Goal: Task Accomplishment & Management: Manage account settings

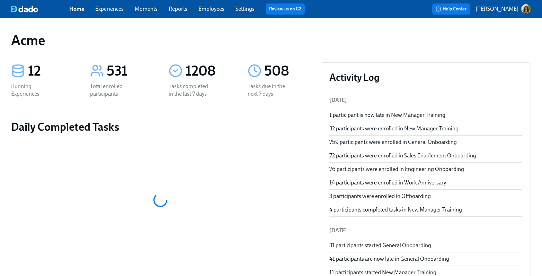
click at [117, 8] on link "Experiences" at bounding box center [109, 9] width 28 height 7
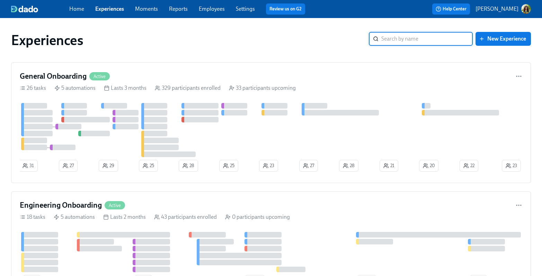
click at [139, 9] on link "Moments" at bounding box center [146, 9] width 23 height 7
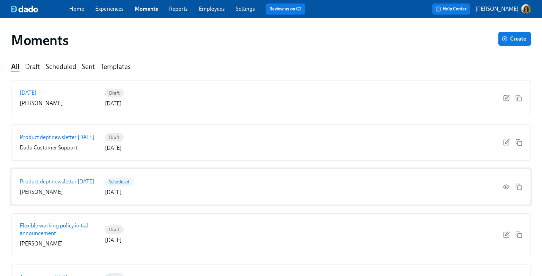
scroll to position [99, 0]
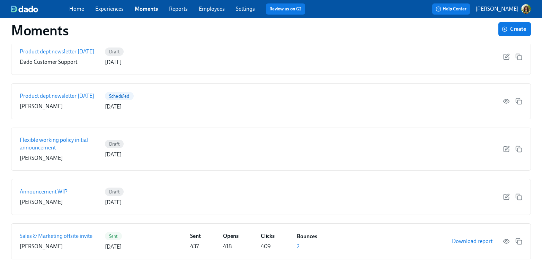
click at [178, 8] on link "Reports" at bounding box center [178, 9] width 19 height 7
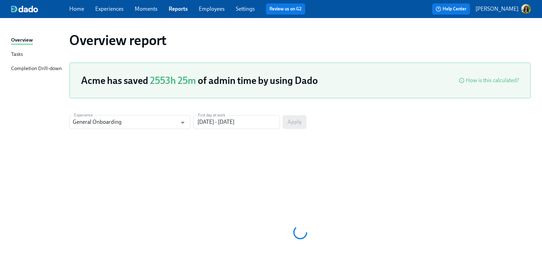
click at [18, 55] on div "Tasks" at bounding box center [17, 54] width 12 height 9
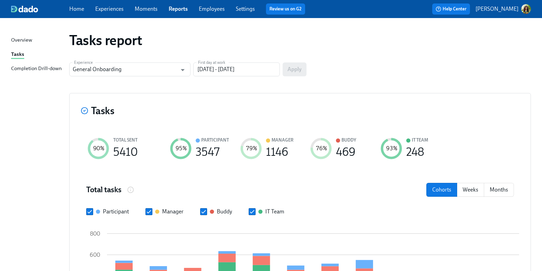
click at [27, 68] on div "Completion Drill-down" at bounding box center [36, 68] width 51 height 9
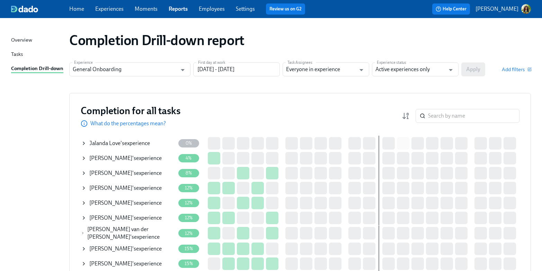
click at [118, 10] on link "Experiences" at bounding box center [109, 9] width 28 height 7
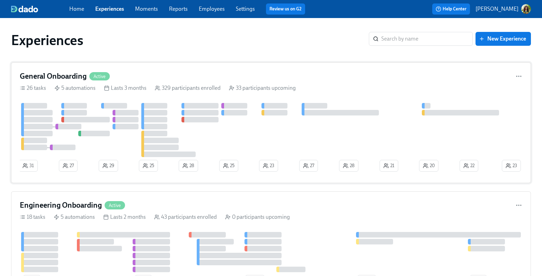
click at [239, 82] on div "General Onboarding Active 26 tasks 5 automations Lasts 3 months 329 participant…" at bounding box center [271, 122] width 520 height 121
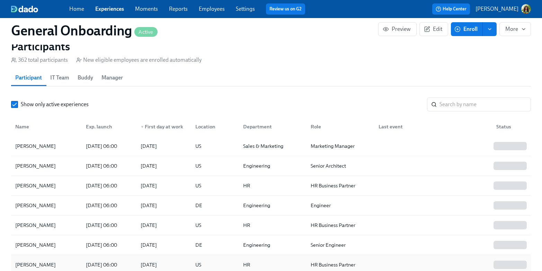
scroll to position [539, 0]
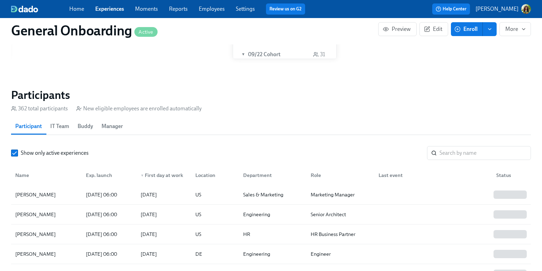
click at [116, 10] on link "Experiences" at bounding box center [109, 9] width 29 height 7
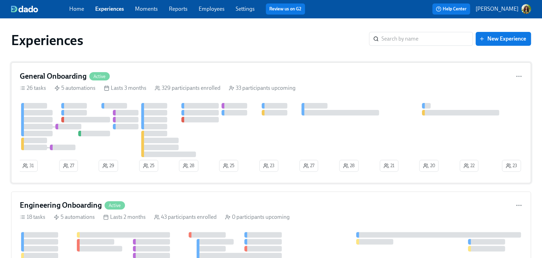
click at [309, 85] on div "26 tasks 5 automations Lasts 3 months 329 participants enrolled 33 participants…" at bounding box center [271, 88] width 503 height 8
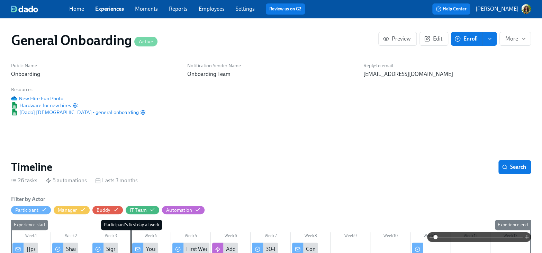
scroll to position [0, 7550]
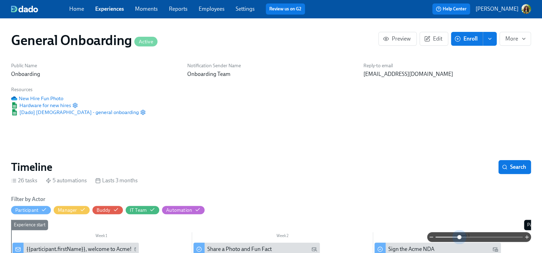
click at [459, 235] on span at bounding box center [479, 237] width 87 height 10
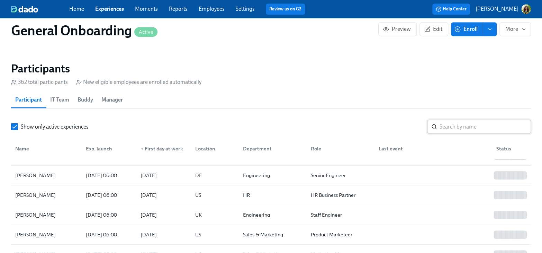
scroll to position [572, 0]
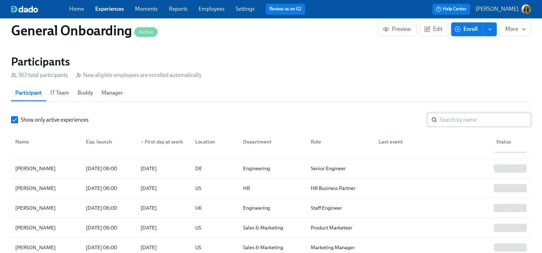
click at [459, 124] on input "search" at bounding box center [485, 120] width 91 height 14
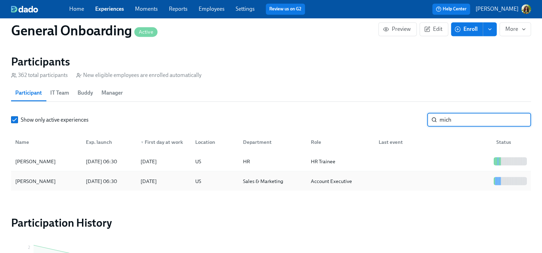
type input "mich"
click at [416, 185] on div at bounding box center [432, 181] width 118 height 14
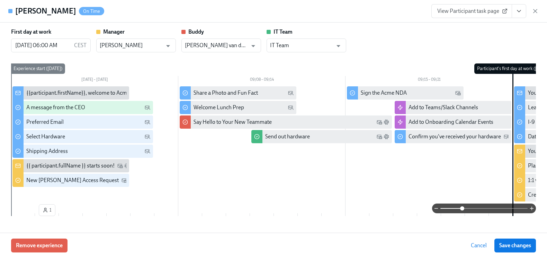
click at [458, 206] on span at bounding box center [484, 208] width 87 height 10
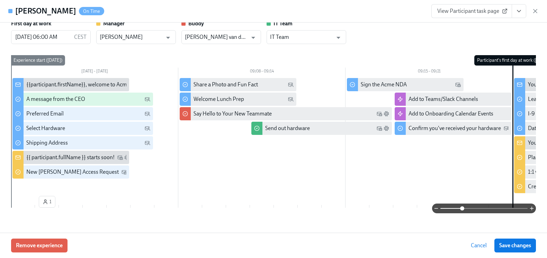
scroll to position [8, 0]
click at [475, 9] on span "View Participant task page" at bounding box center [471, 11] width 69 height 7
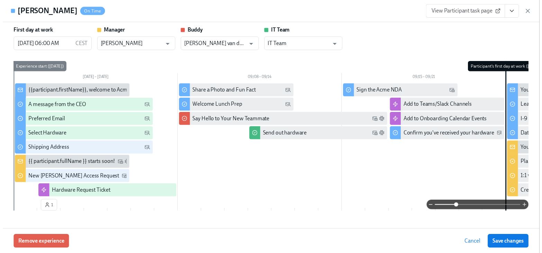
scroll to position [0, 0]
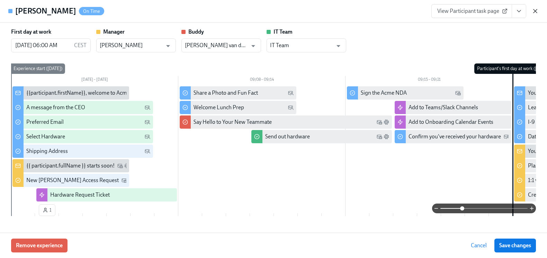
click at [537, 9] on icon "button" at bounding box center [535, 10] width 3 height 3
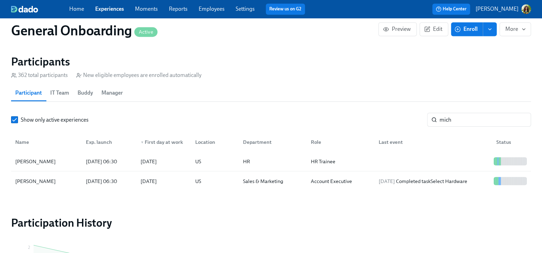
scroll to position [0, 9102]
drag, startPoint x: 521, startPoint y: 121, endPoint x: 505, endPoint y: 131, distance: 18.5
click at [521, 122] on input "mich" at bounding box center [485, 120] width 91 height 14
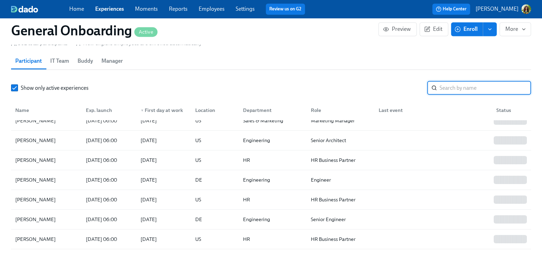
scroll to position [609, 0]
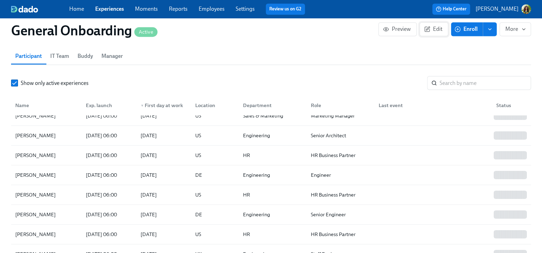
click at [438, 31] on span "Edit" at bounding box center [434, 29] width 17 height 7
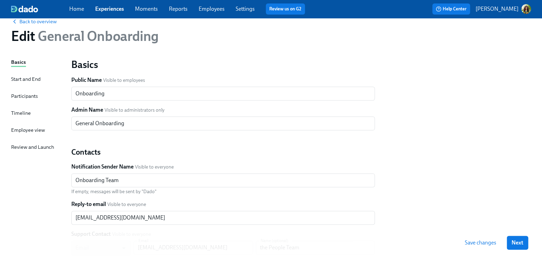
scroll to position [15, 0]
click at [25, 79] on div "Start and End" at bounding box center [25, 79] width 29 height 8
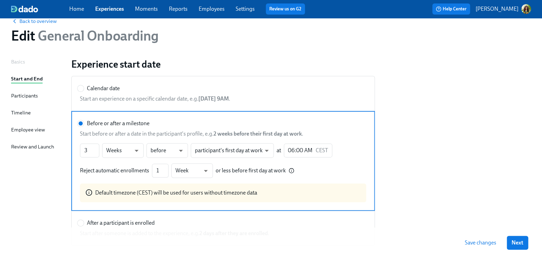
click at [16, 99] on div "Participants" at bounding box center [24, 96] width 27 height 8
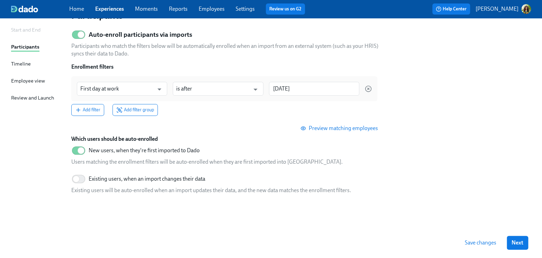
scroll to position [72, 0]
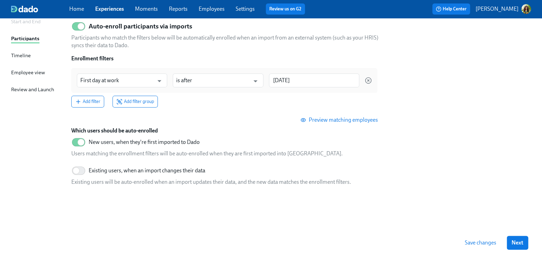
click at [21, 52] on div "Timeline" at bounding box center [21, 56] width 20 height 8
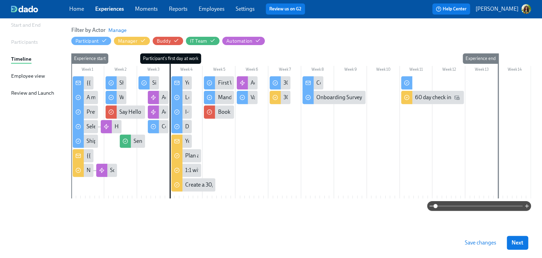
scroll to position [69, 0]
click at [467, 205] on span at bounding box center [479, 206] width 87 height 10
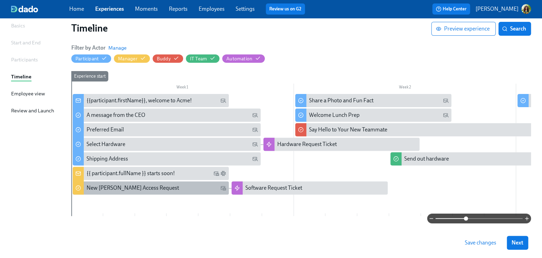
scroll to position [48, 0]
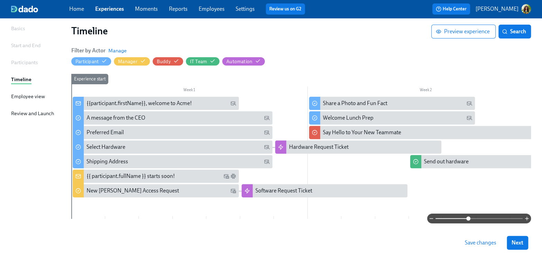
drag, startPoint x: 106, startPoint y: 222, endPoint x: 156, endPoint y: 227, distance: 50.1
click at [156, 227] on div "Timeline Preview experience Search Filter by Actor Manage Participant Manager B…" at bounding box center [301, 128] width 460 height 206
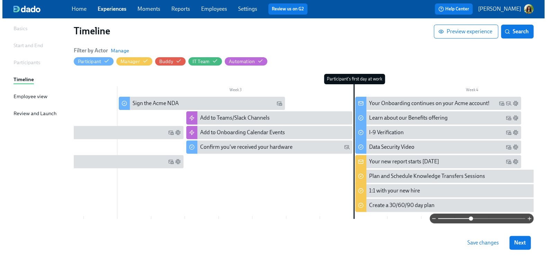
scroll to position [0, 433]
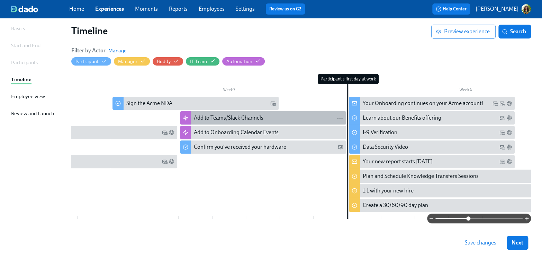
click at [265, 121] on div "Add to Teams/Slack Channels" at bounding box center [269, 118] width 150 height 8
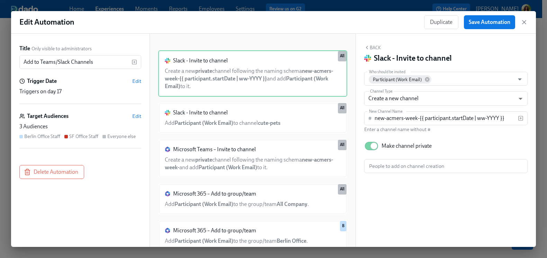
click at [104, 121] on div "Target Audiences Edit 3 Audiences Berlin Office Staff SF Office Staff Everyone …" at bounding box center [80, 130] width 122 height 36
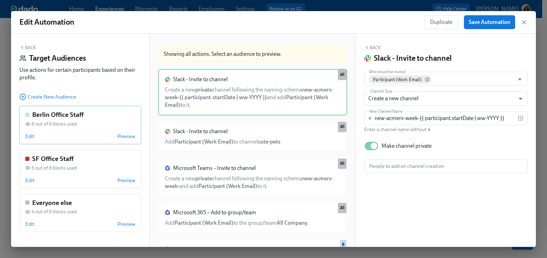
click at [89, 135] on div "Edit Preview" at bounding box center [80, 136] width 110 height 7
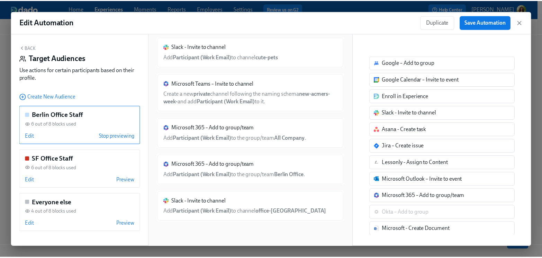
scroll to position [87, 0]
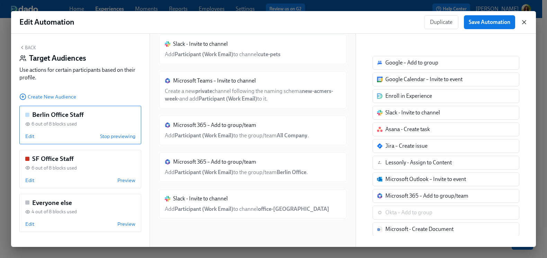
click at [525, 23] on icon "button" at bounding box center [524, 22] width 7 height 7
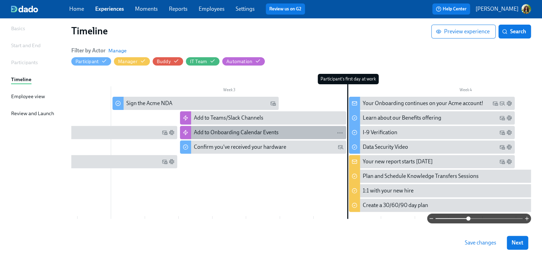
click at [245, 132] on div "Add to Onboarding Calendar Events" at bounding box center [236, 133] width 85 height 8
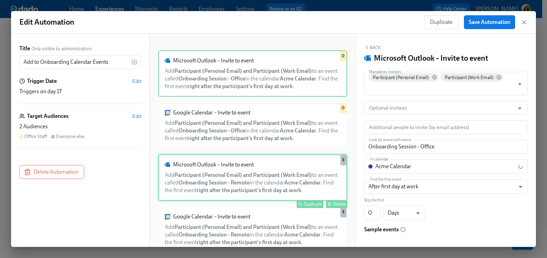
click at [264, 173] on div "Microsoft Outlook – Invite to event Add Participant (Personal Email) and Partic…" at bounding box center [252, 177] width 189 height 46
type input "Onboarding Session - Remote"
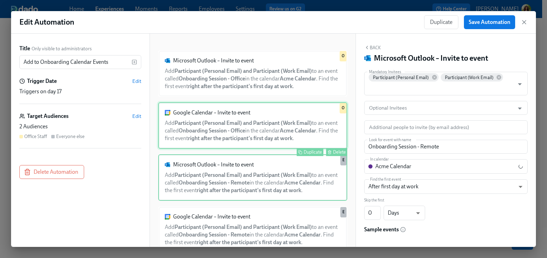
click at [259, 110] on div "Google Calendar – Invite to event Add Participant (Personal Email) and Particip…" at bounding box center [252, 125] width 189 height 46
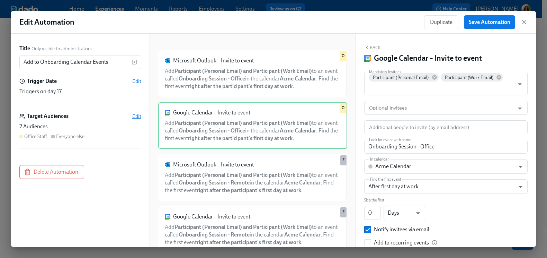
click at [139, 114] on span "Edit" at bounding box center [136, 116] width 9 height 7
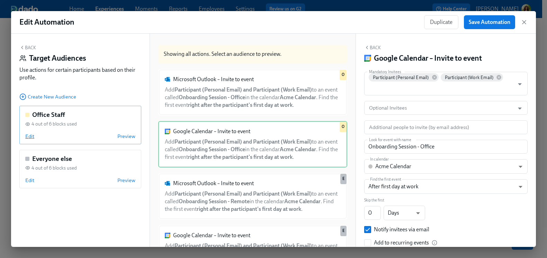
click at [30, 134] on span "Edit" at bounding box center [29, 136] width 9 height 7
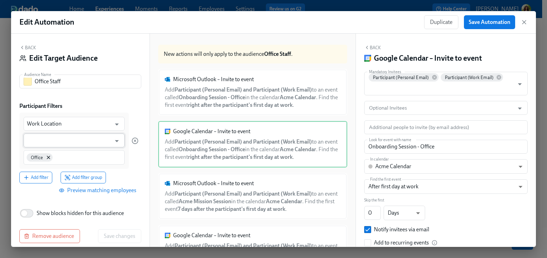
click at [61, 141] on input "text" at bounding box center [69, 140] width 84 height 14
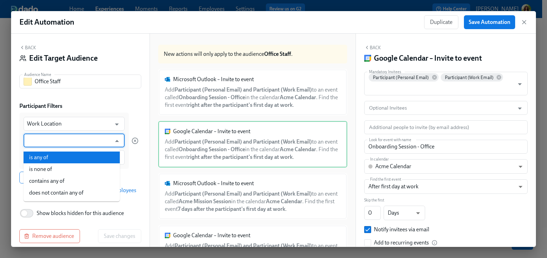
click at [54, 158] on li "is any of" at bounding box center [72, 157] width 96 height 12
type input "is any of"
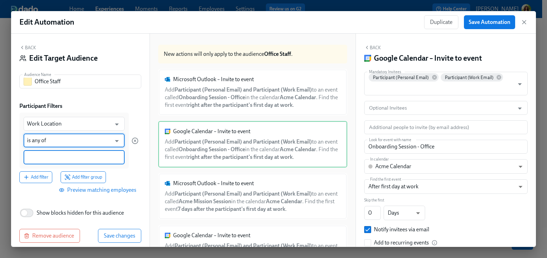
click at [62, 158] on input at bounding box center [74, 156] width 94 height 7
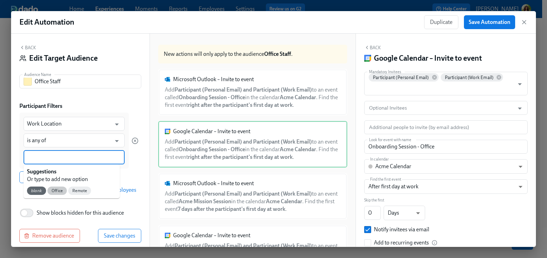
click at [58, 189] on span "Office" at bounding box center [56, 190] width 19 height 5
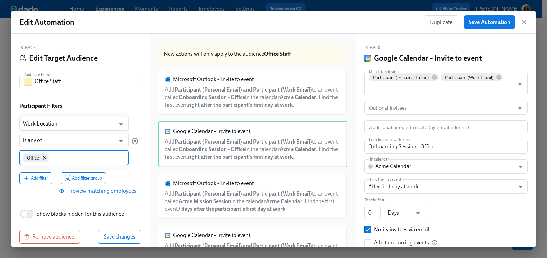
click at [67, 158] on input at bounding box center [87, 156] width 75 height 7
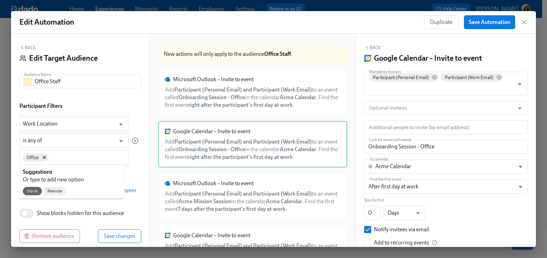
click at [111, 68] on div "Back Edit Target Audience Audience Name Office Staff Audience Name Participant …" at bounding box center [80, 140] width 139 height 213
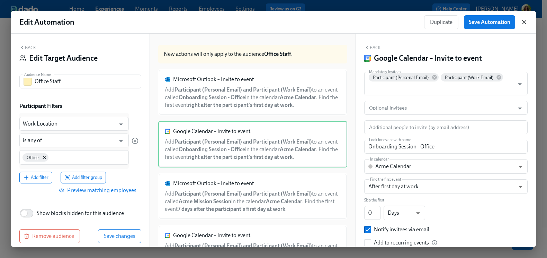
click at [525, 21] on icon "button" at bounding box center [524, 21] width 3 height 3
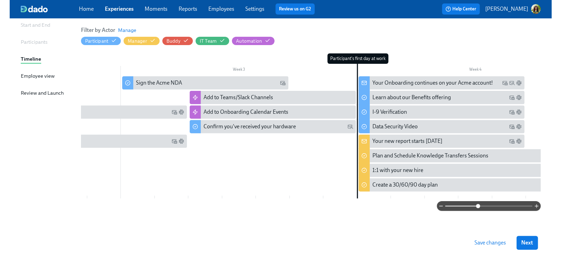
scroll to position [71, 0]
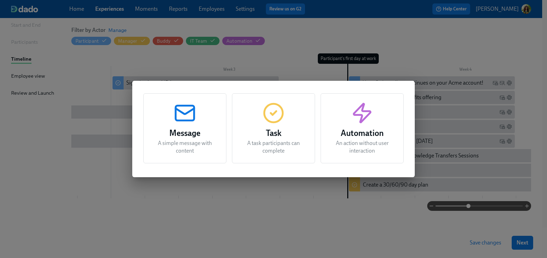
click at [267, 192] on div "Message A simple message with content Task A task participants can complete Aut…" at bounding box center [273, 129] width 547 height 258
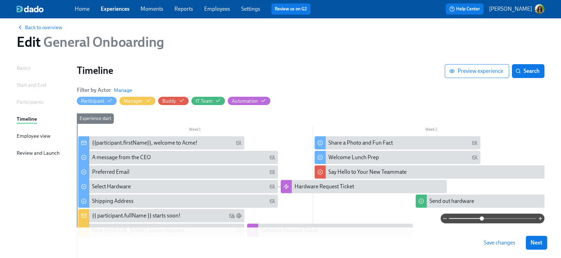
scroll to position [9, 0]
click at [45, 25] on span "Back to overview" at bounding box center [40, 27] width 46 height 7
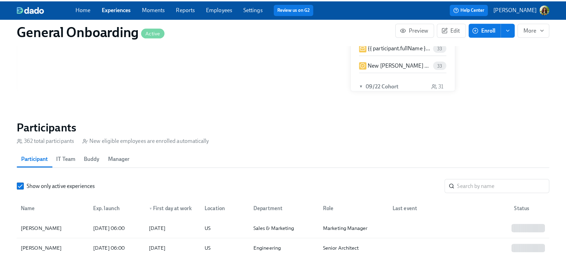
scroll to position [515, 0]
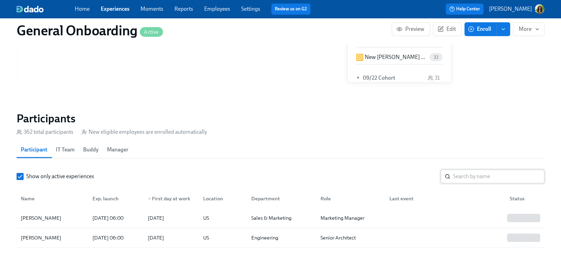
click at [480, 175] on input "search" at bounding box center [498, 176] width 91 height 14
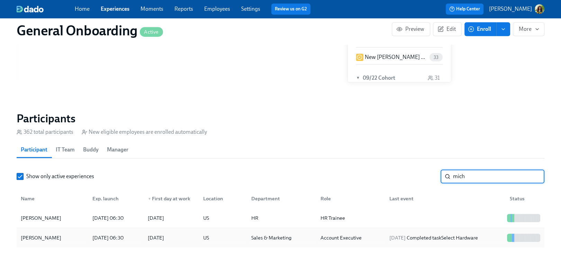
type input "mich"
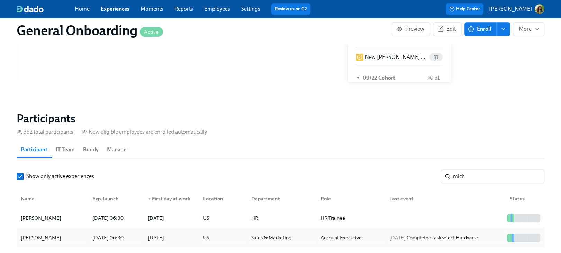
click at [144, 236] on div "[DATE]" at bounding box center [169, 238] width 55 height 14
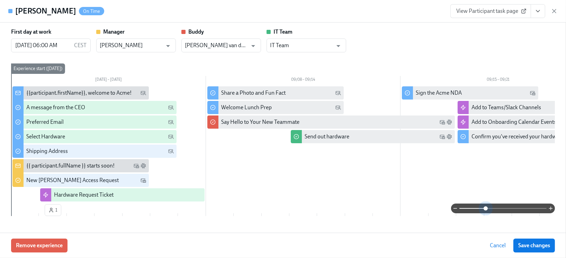
click at [481, 208] on span at bounding box center [503, 208] width 87 height 10
click at [52, 47] on input "[DATE] 06:00 AM" at bounding box center [41, 45] width 60 height 14
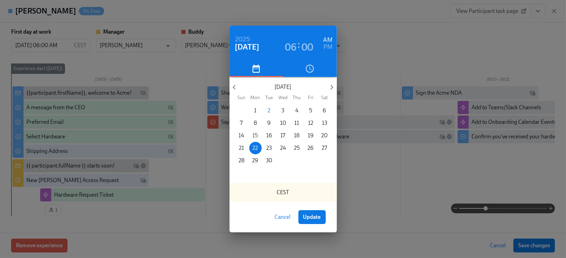
click at [255, 136] on p "15" at bounding box center [256, 136] width 6 height 8
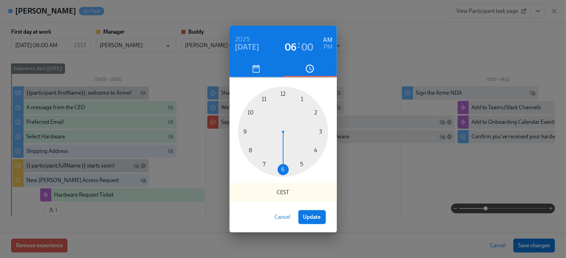
click at [310, 214] on span "Update" at bounding box center [312, 216] width 18 height 7
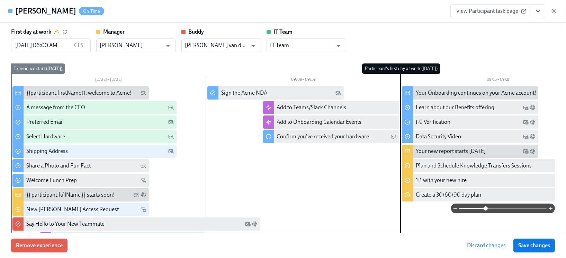
type input "[DATE] 06:00 AM"
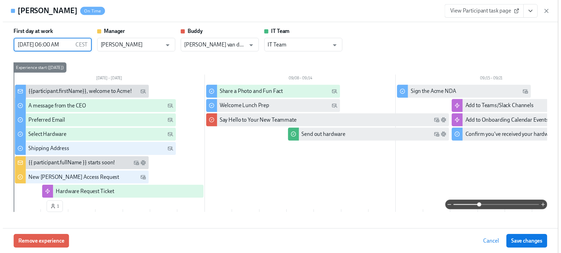
scroll to position [0, 9098]
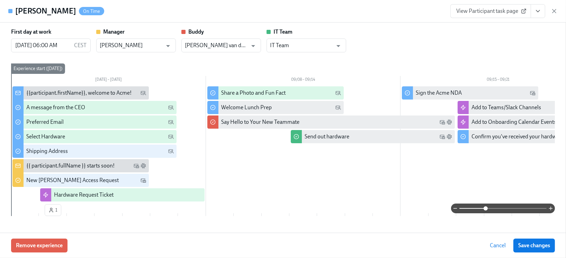
click at [547, 11] on icon "button" at bounding box center [554, 11] width 7 height 7
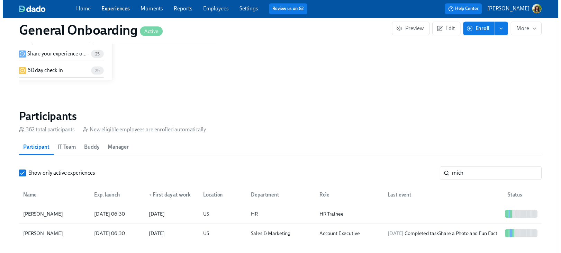
scroll to position [0, 9093]
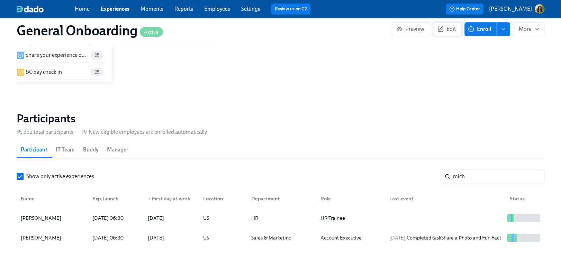
click at [451, 27] on span "Edit" at bounding box center [447, 29] width 17 height 7
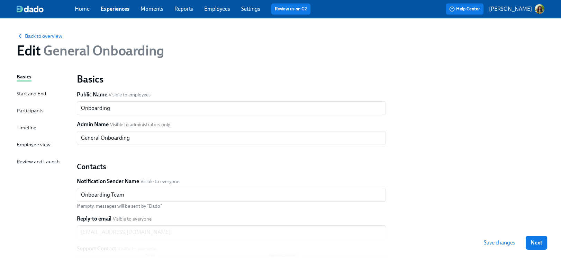
click at [28, 126] on div "Timeline" at bounding box center [27, 128] width 20 height 8
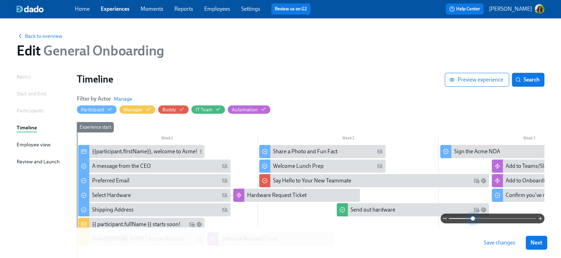
click at [473, 218] on span at bounding box center [492, 218] width 87 height 10
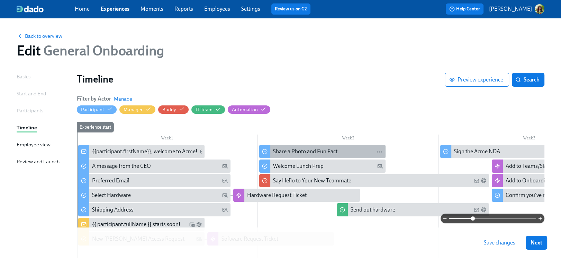
click at [316, 153] on div "Share a Photo and Fun Fact" at bounding box center [305, 152] width 64 height 8
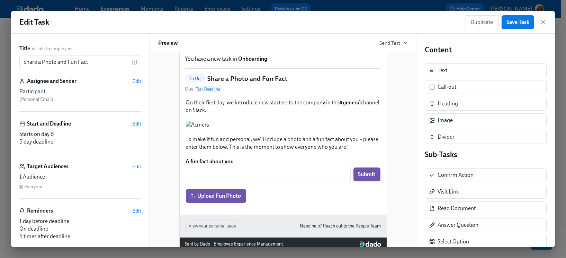
scroll to position [123, 0]
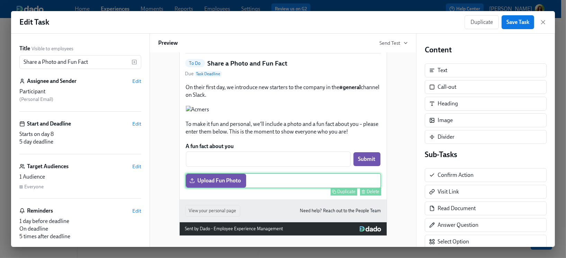
click at [222, 182] on div "Upload Fun Photo Duplicate Delete" at bounding box center [283, 180] width 196 height 15
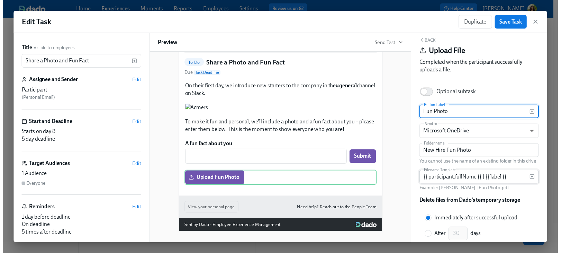
scroll to position [0, 0]
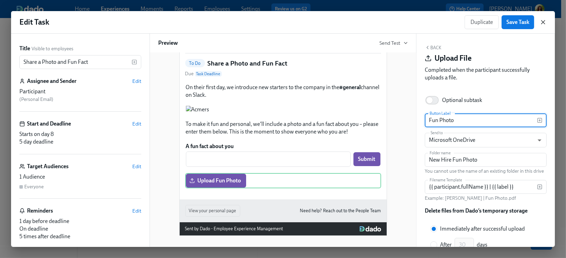
click at [544, 22] on icon "button" at bounding box center [543, 21] width 3 height 3
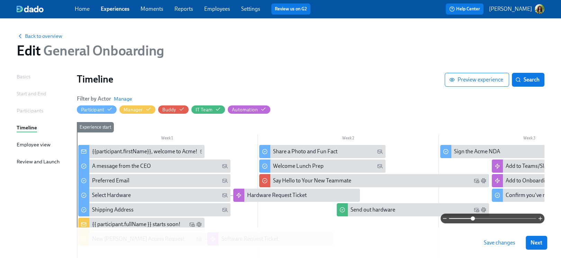
click at [182, 7] on link "Reports" at bounding box center [184, 9] width 19 height 7
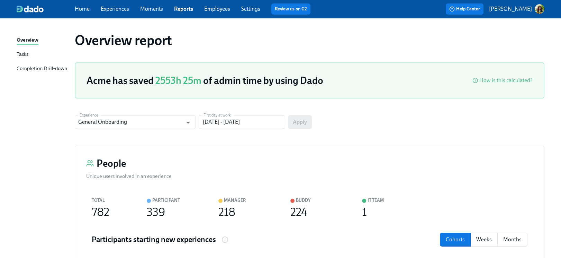
click at [23, 51] on div "Tasks" at bounding box center [23, 54] width 12 height 9
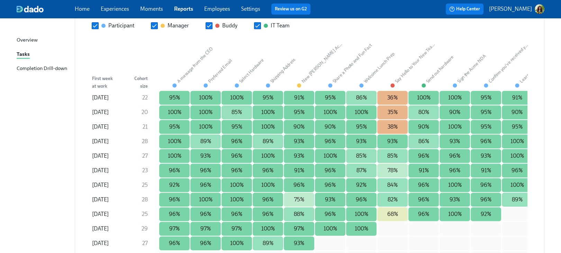
scroll to position [801, 0]
click at [397, 124] on div "38%" at bounding box center [393, 127] width 30 height 14
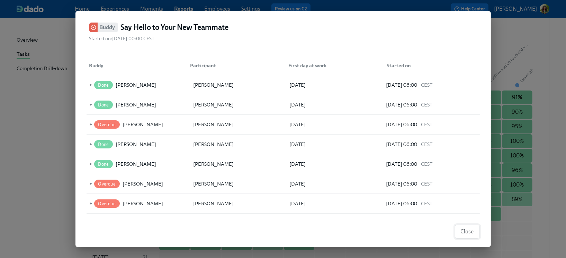
click at [466, 233] on span "Close" at bounding box center [467, 231] width 13 height 7
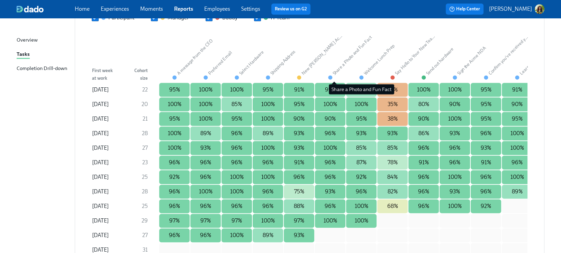
scroll to position [810, 0]
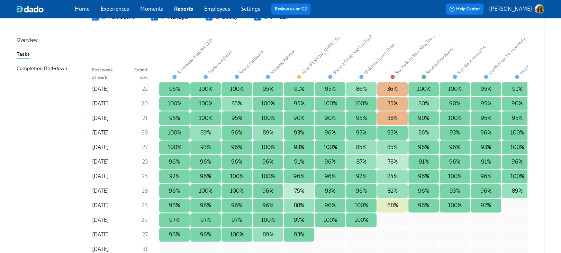
click at [32, 68] on div "Completion Drill-down" at bounding box center [42, 68] width 51 height 9
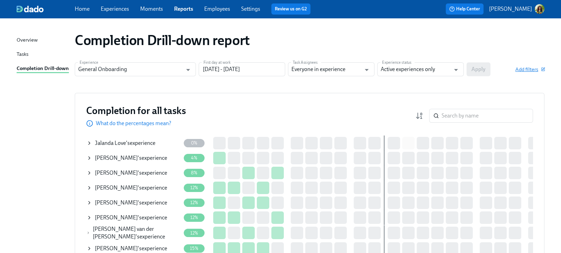
click at [532, 69] on span "Add filters" at bounding box center [530, 69] width 29 height 7
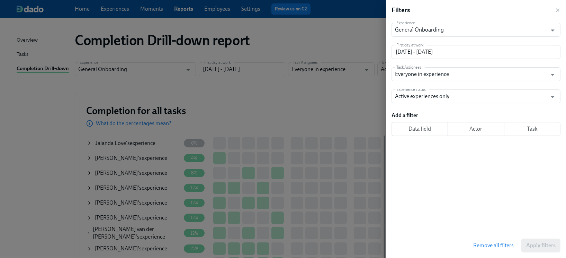
click at [426, 129] on span "Data field" at bounding box center [420, 128] width 45 height 7
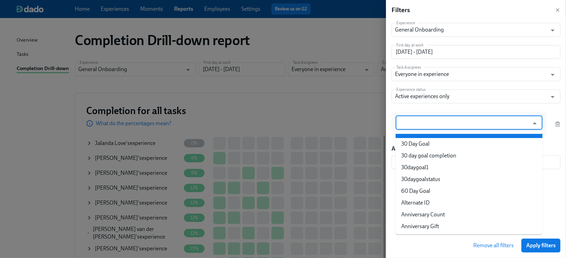
click at [437, 121] on input "text" at bounding box center [464, 123] width 130 height 14
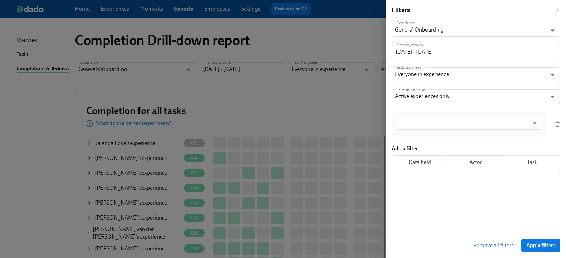
click at [390, 114] on div "Filters Experience General Onboarding Experience First day at work [DATE] - [DA…" at bounding box center [476, 129] width 180 height 258
click at [547, 122] on icon "button" at bounding box center [558, 124] width 6 height 6
click at [477, 131] on span "Actor" at bounding box center [476, 128] width 45 height 7
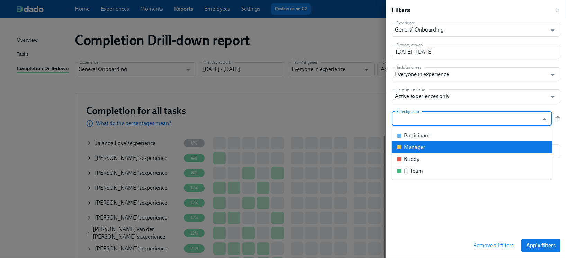
click at [431, 148] on li "Manager" at bounding box center [472, 147] width 161 height 12
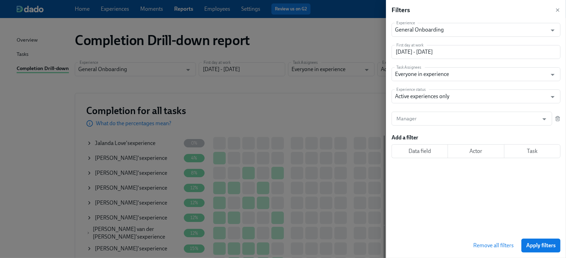
click at [437, 244] on div "Remove all filters Apply filters" at bounding box center [476, 245] width 169 height 14
click at [547, 118] on icon "button" at bounding box center [558, 119] width 6 height 6
click at [489, 246] on span "Remove all filters" at bounding box center [494, 245] width 41 height 7
click at [547, 8] on icon "button" at bounding box center [558, 10] width 6 height 6
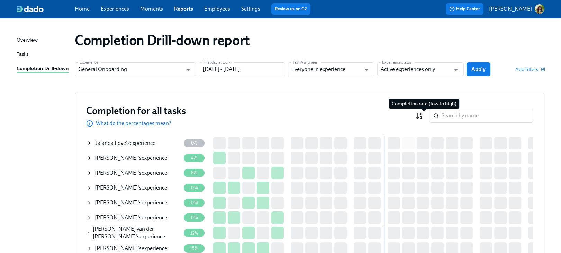
click at [418, 116] on icon "button" at bounding box center [418, 116] width 0 height 6
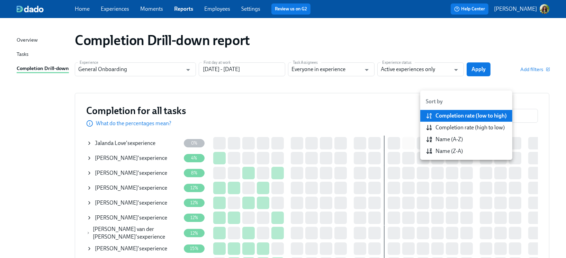
click at [434, 129] on div "Completion rate (high to low)" at bounding box center [465, 128] width 79 height 8
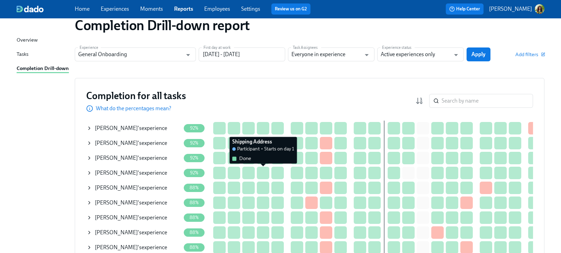
scroll to position [52, 0]
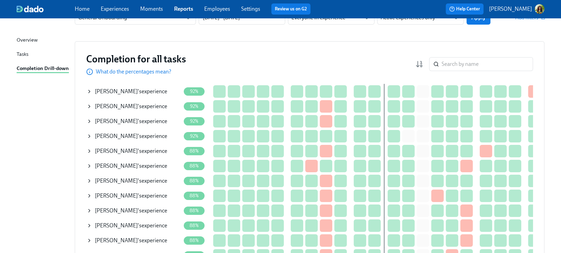
click at [89, 120] on icon at bounding box center [89, 121] width 1 height 3
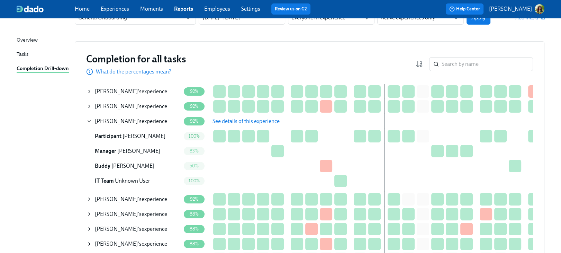
click at [91, 119] on icon at bounding box center [90, 121] width 6 height 6
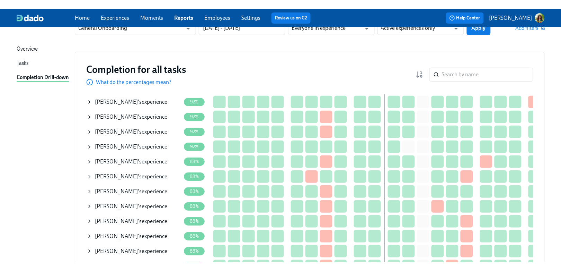
scroll to position [51, 0]
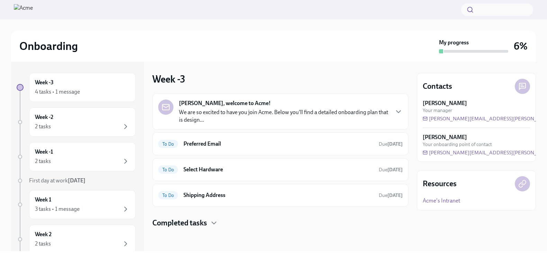
click at [399, 110] on icon "button" at bounding box center [399, 111] width 8 height 8
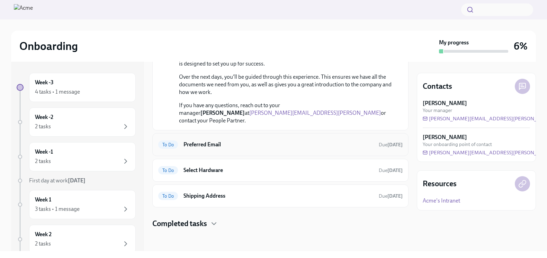
scroll to position [183, 0]
click at [226, 148] on h6 "Preferred Email" at bounding box center [279, 145] width 190 height 8
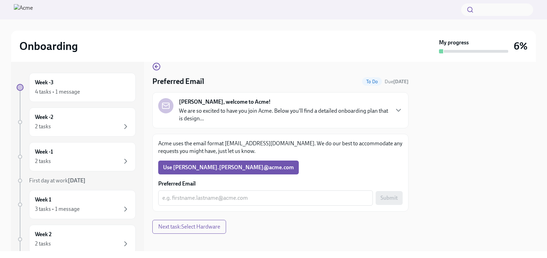
scroll to position [15, 0]
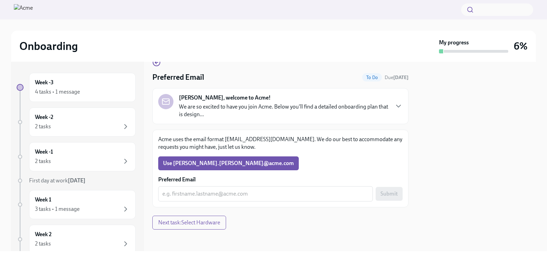
click at [194, 162] on span "Use [PERSON_NAME].[PERSON_NAME]​@​acme.​com" at bounding box center [228, 163] width 131 height 7
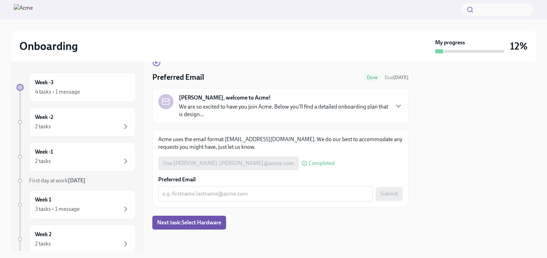
scroll to position [15, 0]
click at [197, 223] on span "Next task : Select Hardware" at bounding box center [189, 222] width 64 height 7
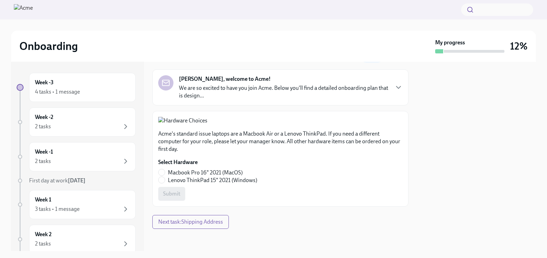
scroll to position [148, 0]
click at [162, 171] on input "Macbook Pro 16" 2021 (MacOS)" at bounding box center [162, 172] width 6 height 6
radio input "true"
click at [176, 195] on span "Submit" at bounding box center [171, 193] width 17 height 7
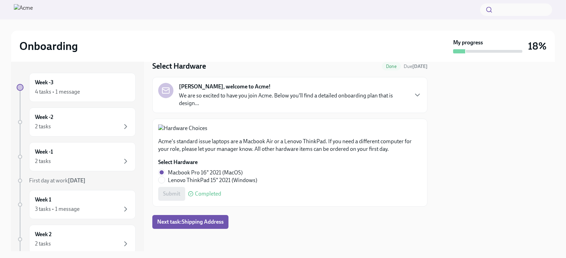
scroll to position [128, 0]
click at [113, 131] on div "Week -2 2 tasks" at bounding box center [82, 121] width 107 height 29
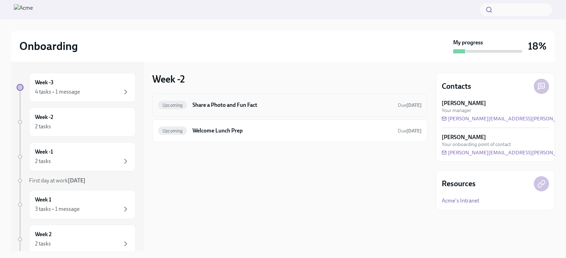
click at [225, 107] on h6 "Share a Photo and Fun Fact" at bounding box center [293, 105] width 200 height 8
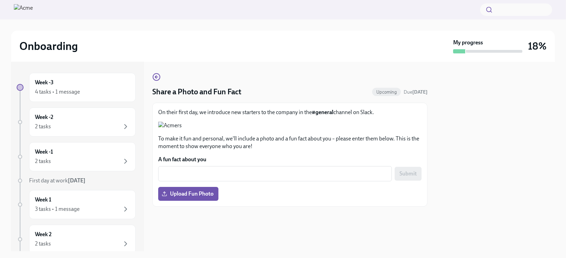
scroll to position [65, 0]
click at [187, 181] on div "x ​" at bounding box center [275, 173] width 234 height 15
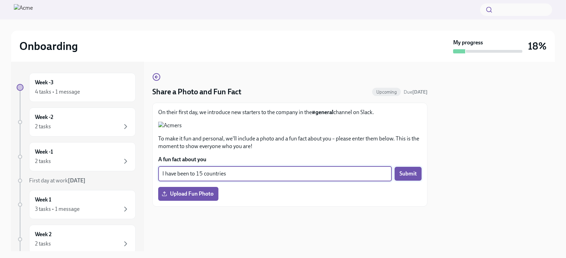
type textarea "I have been to 15 countries"
click at [405, 177] on span "Submit" at bounding box center [408, 173] width 17 height 7
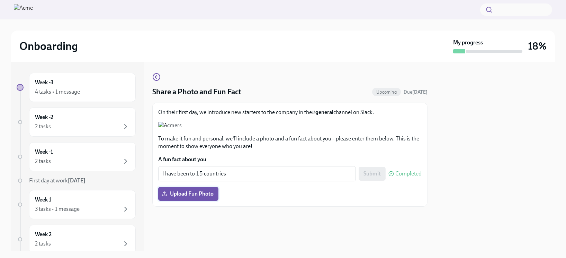
click at [196, 197] on span "Upload Fun Photo" at bounding box center [188, 193] width 51 height 7
click at [0, 0] on input "Upload Fun Photo" at bounding box center [0, 0] width 0 height 0
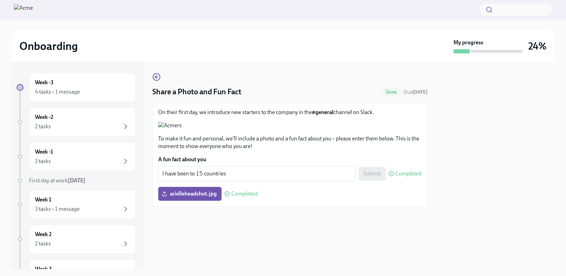
scroll to position [48, 0]
